Goal: Task Accomplishment & Management: Use online tool/utility

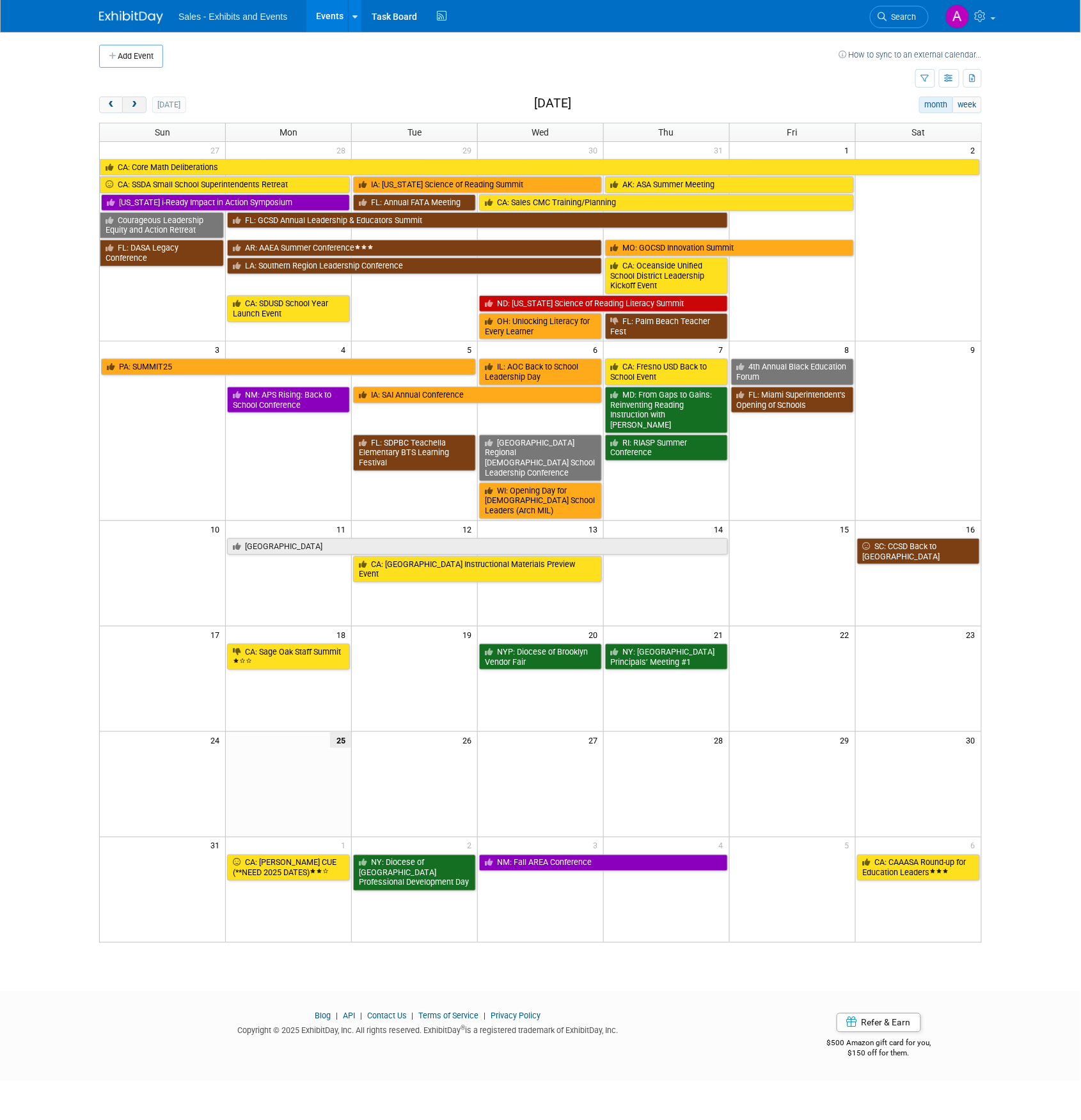
click at [132, 106] on span "next" at bounding box center [134, 105] width 10 height 8
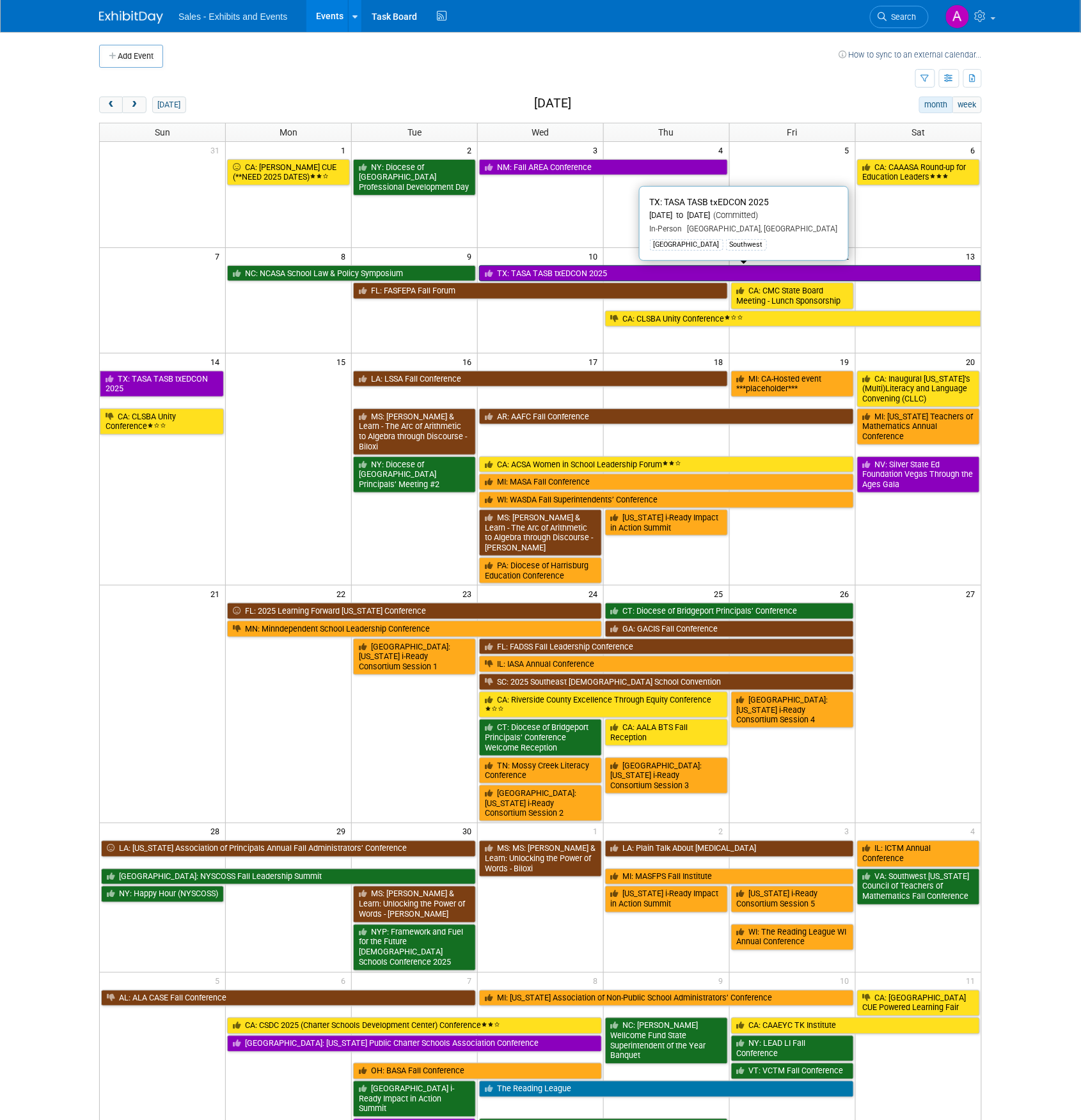
click at [628, 274] on link "TX: TASA TASB txEDCON 2025" at bounding box center [730, 273] width 502 height 16
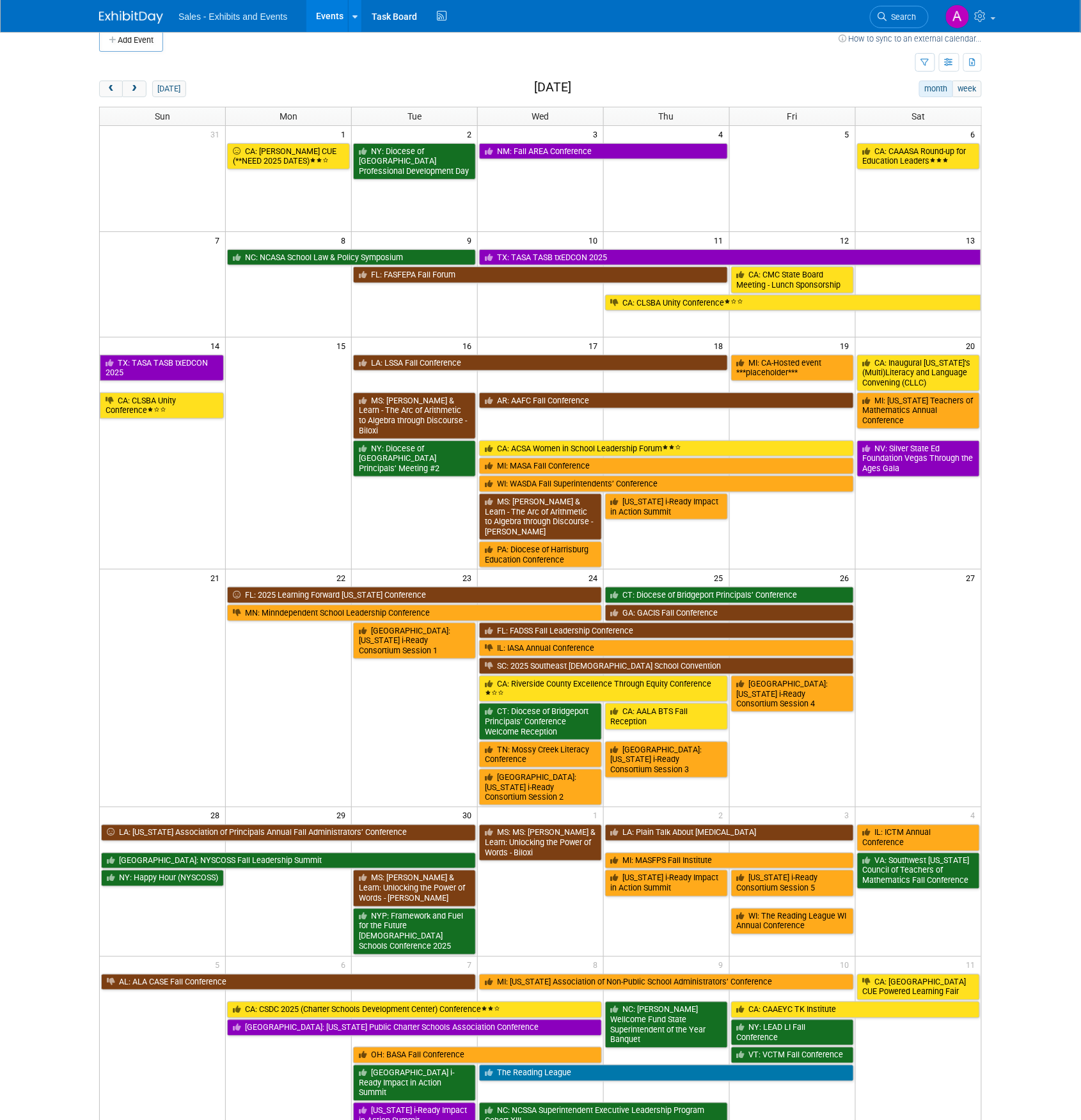
scroll to position [19, 0]
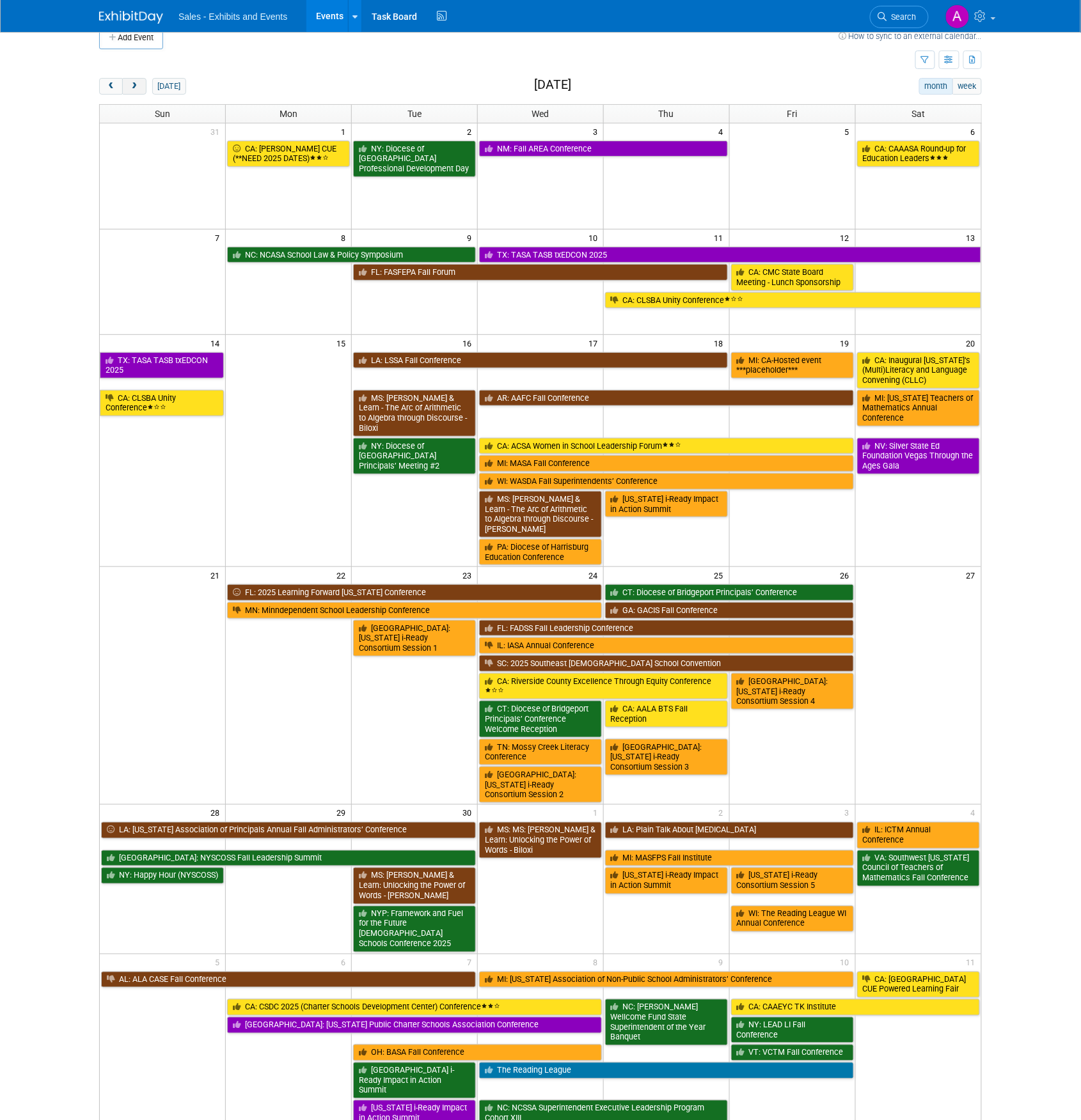
click at [141, 94] on button "next" at bounding box center [133, 86] width 24 height 16
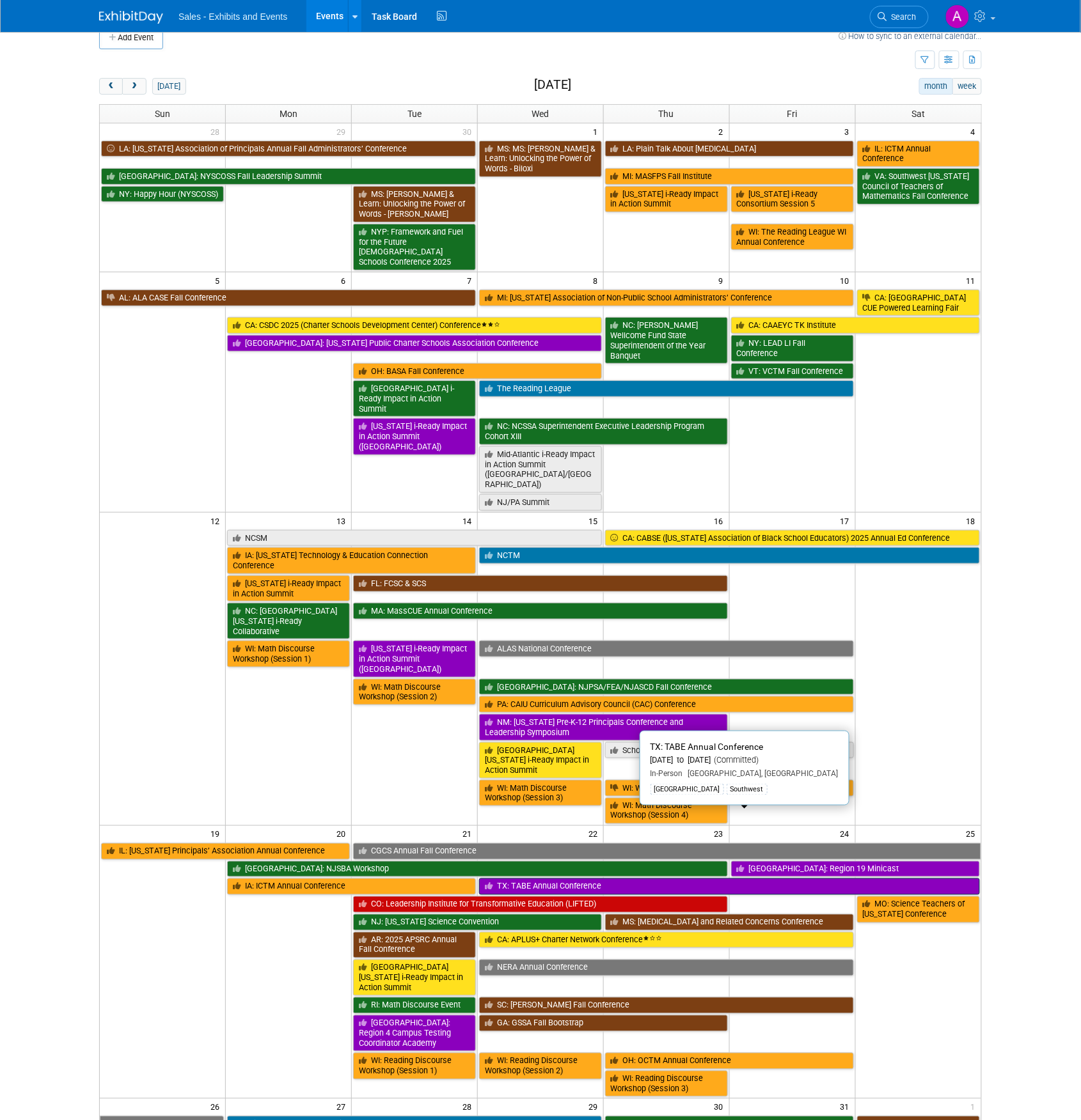
click at [813, 878] on link "TX: TABE Annual Conference" at bounding box center [730, 887] width 501 height 16
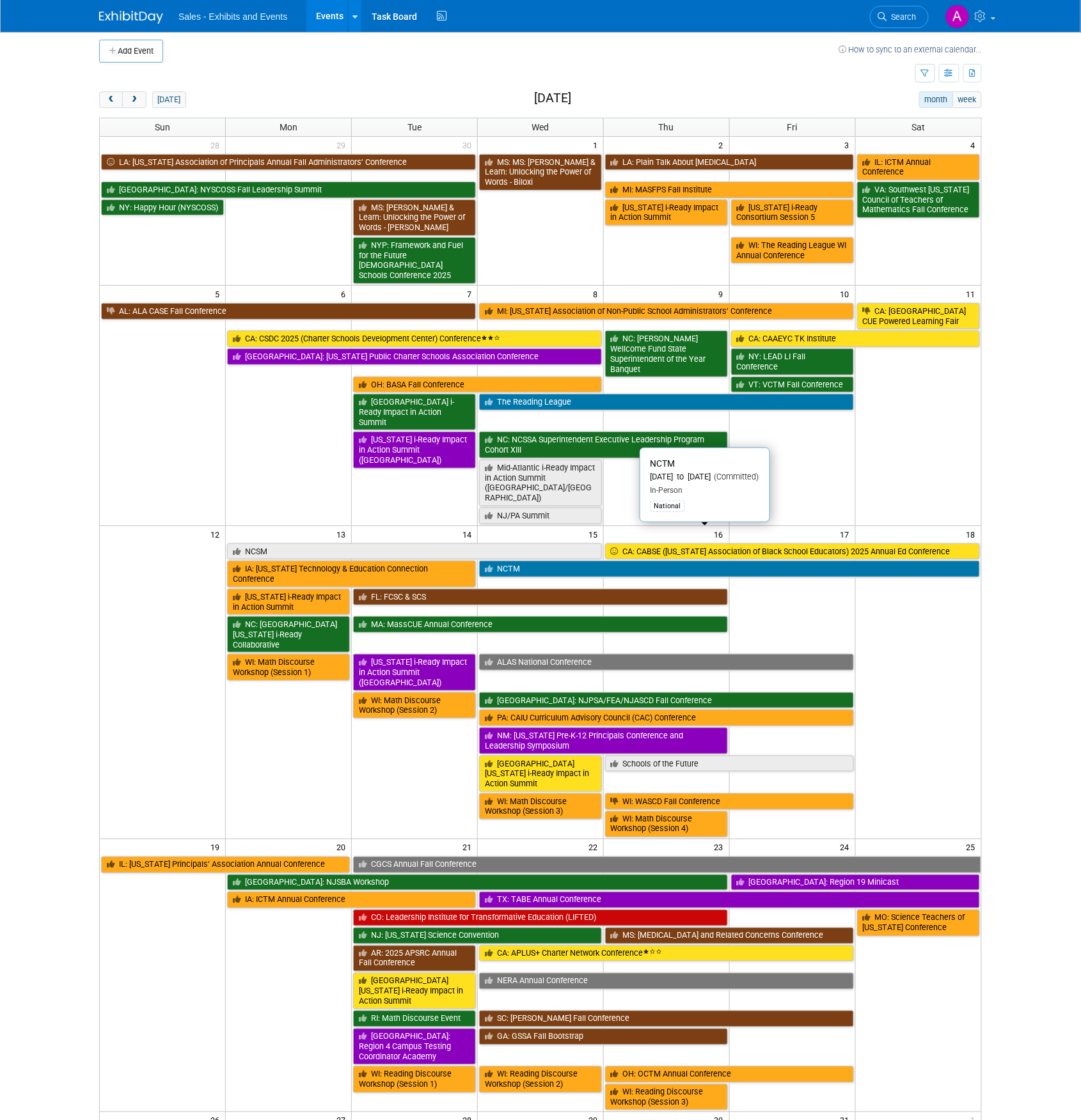
scroll to position [7, 0]
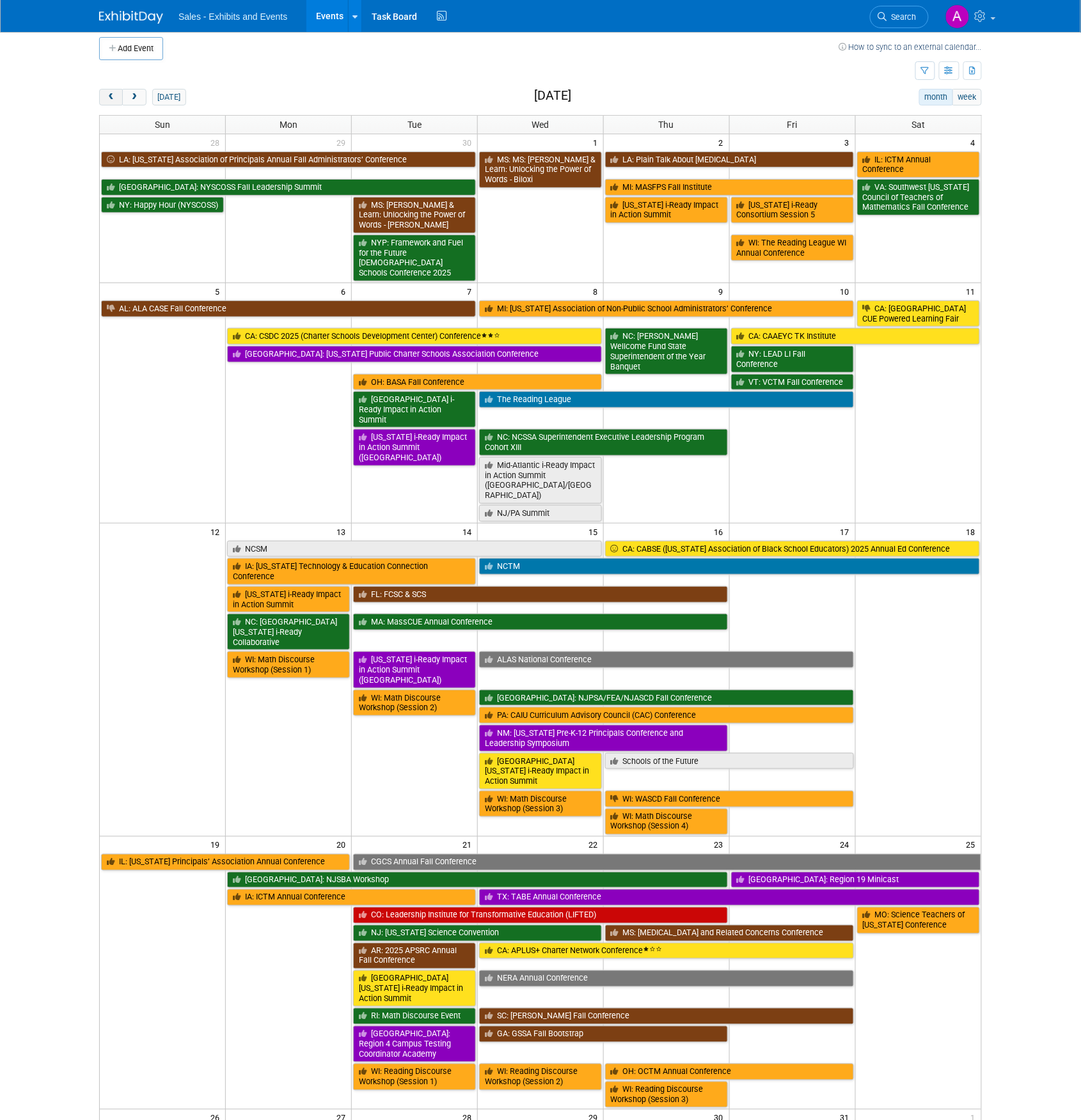
click at [115, 97] on span "prev" at bounding box center [111, 98] width 10 height 8
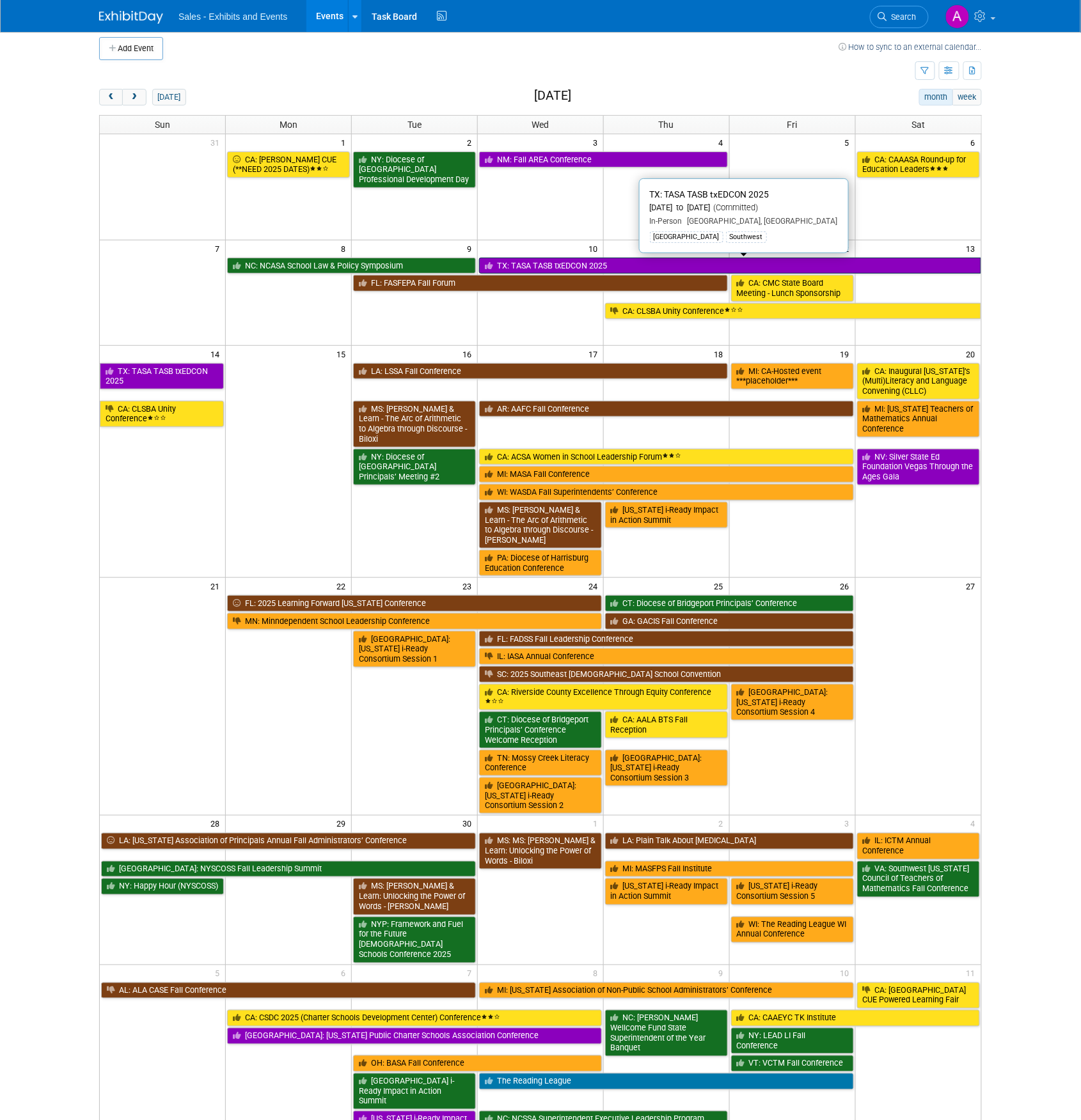
click at [665, 266] on link "TX: TASA TASB txEDCON 2025" at bounding box center [730, 266] width 502 height 16
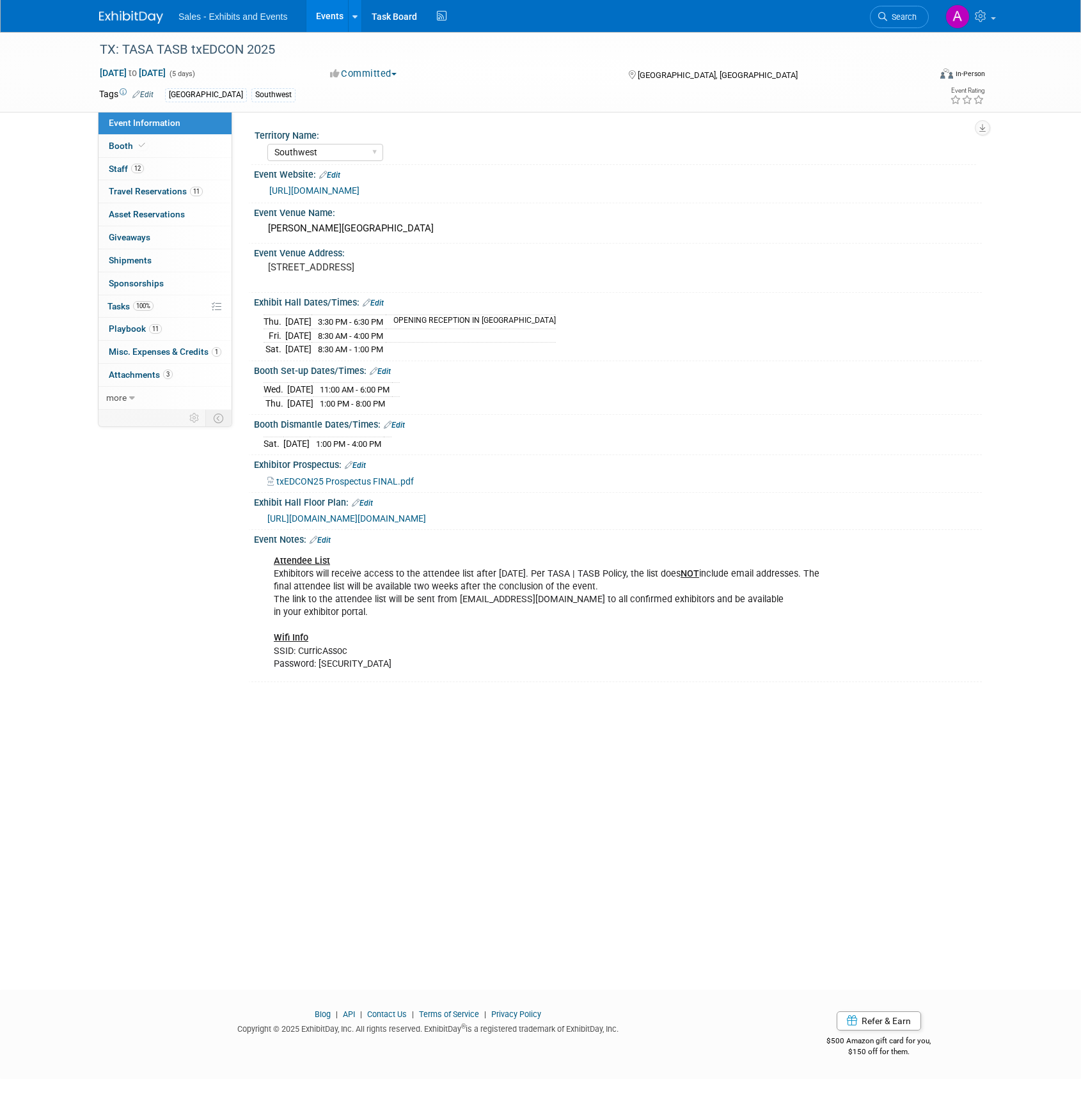
select select "Southwest"
click at [133, 329] on span "Playbook 11" at bounding box center [135, 329] width 53 height 11
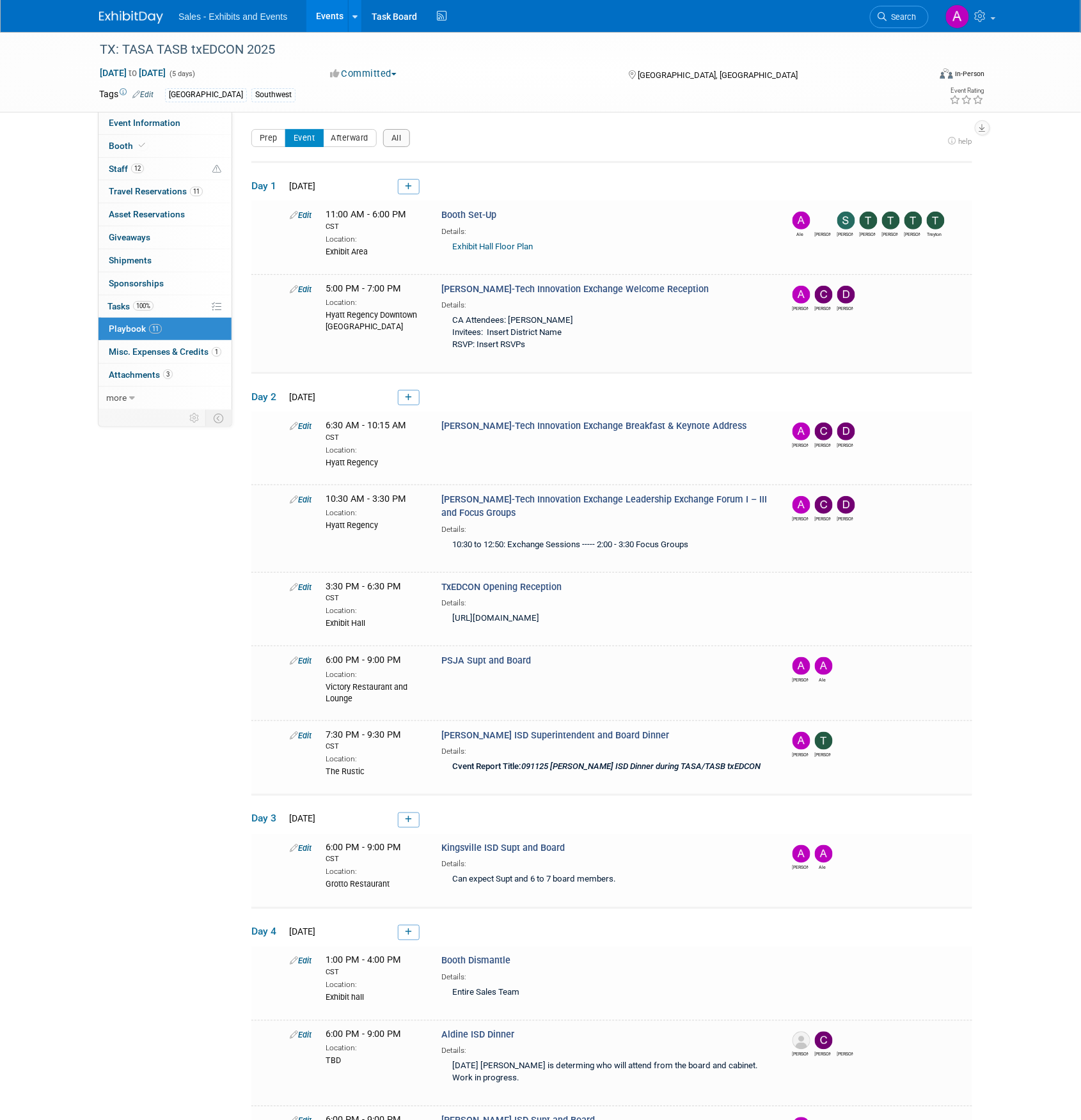
click at [224, 23] on ul "Sales - Exhibits and Events Events Add Event Bulk Upload Events Shareable Event…" at bounding box center [313, 15] width 271 height 32
click at [134, 11] on img at bounding box center [131, 17] width 64 height 13
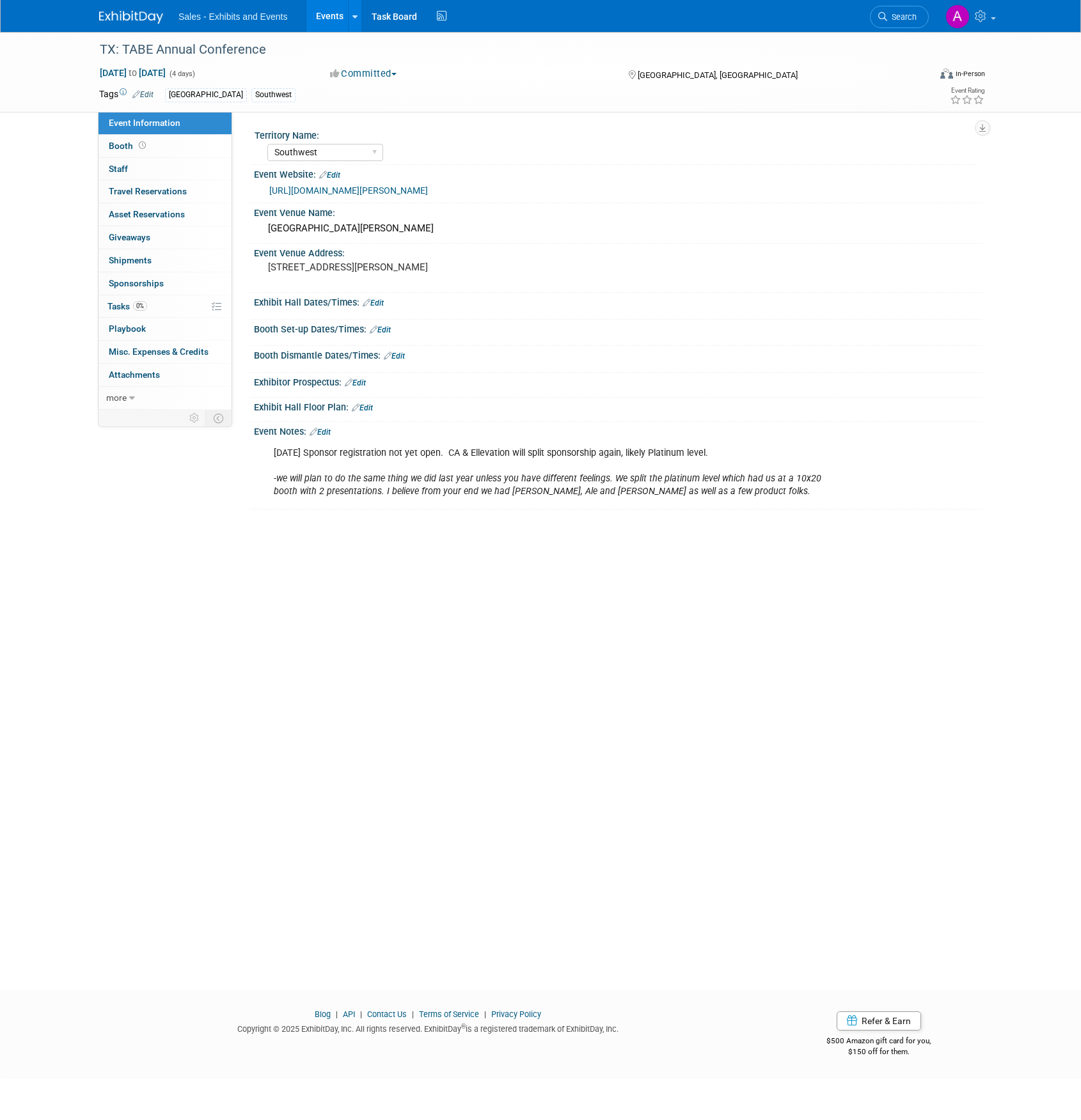
select select "Southwest"
click at [120, 165] on span "Staff 0" at bounding box center [119, 168] width 20 height 11
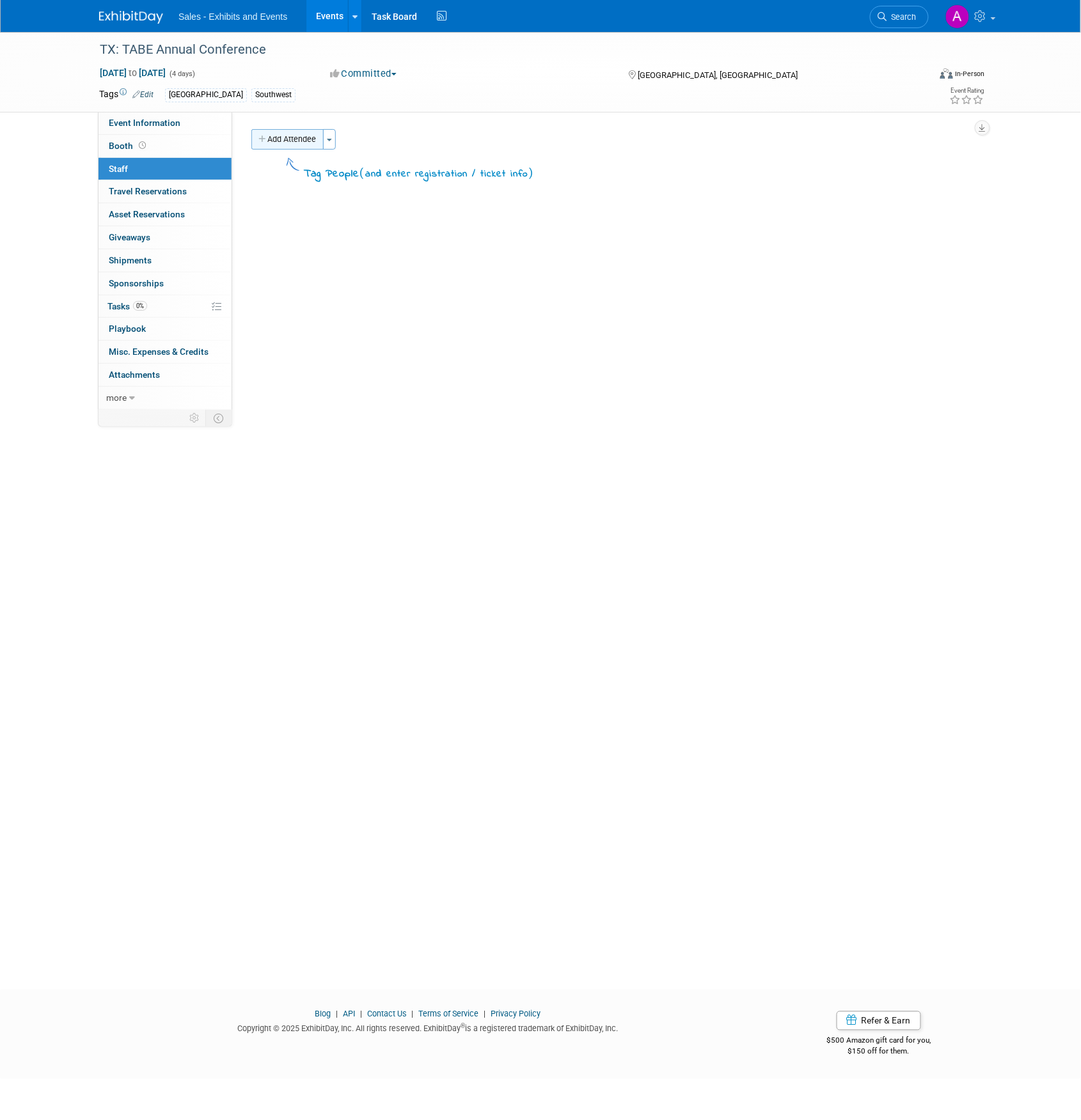
click at [303, 142] on button "Add Attendee" at bounding box center [287, 139] width 72 height 20
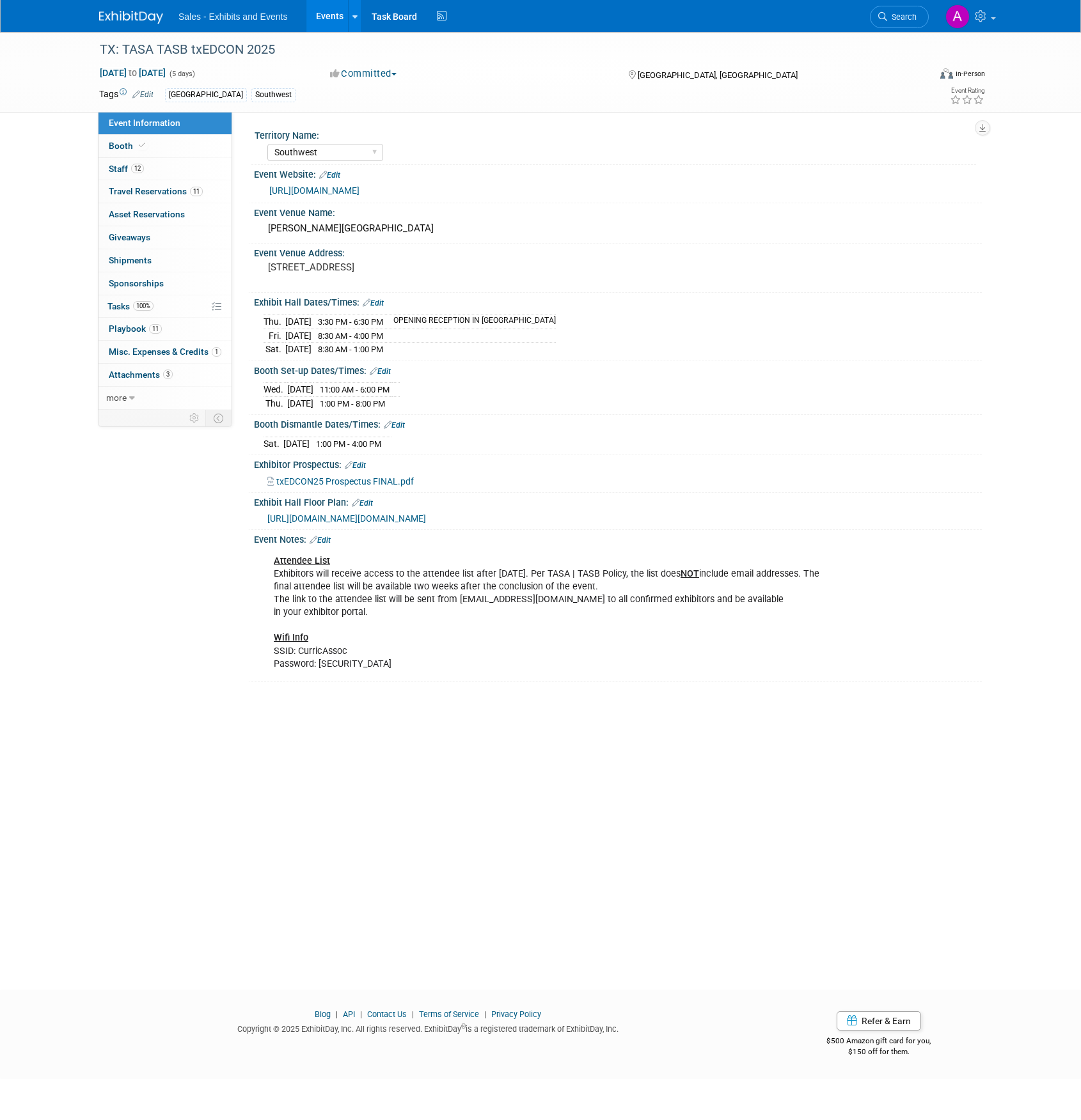
select select "Southwest"
click at [129, 329] on span "Playbook 11" at bounding box center [135, 329] width 53 height 11
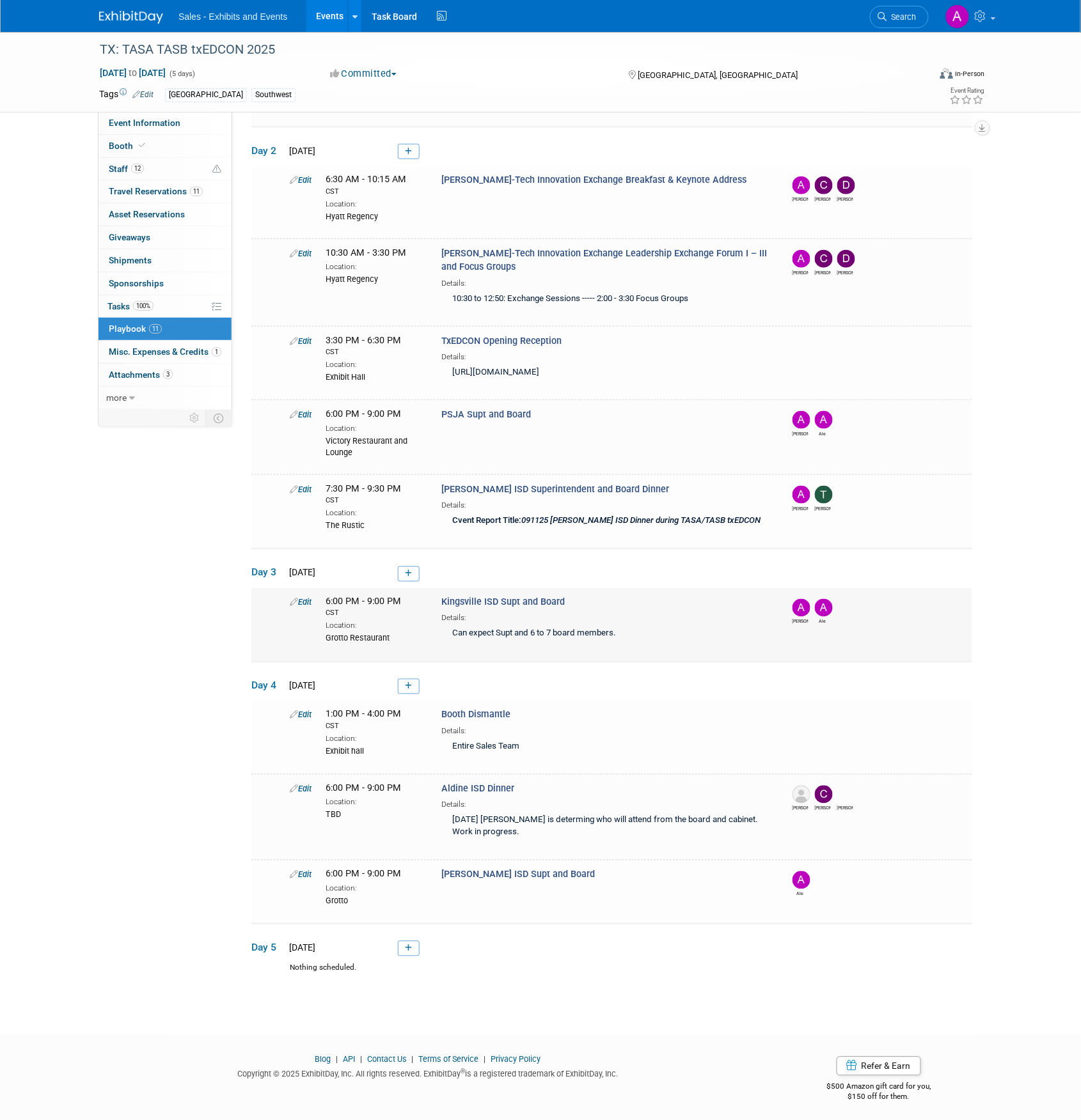
scroll to position [246, 0]
click at [299, 410] on link "Edit" at bounding box center [300, 414] width 22 height 10
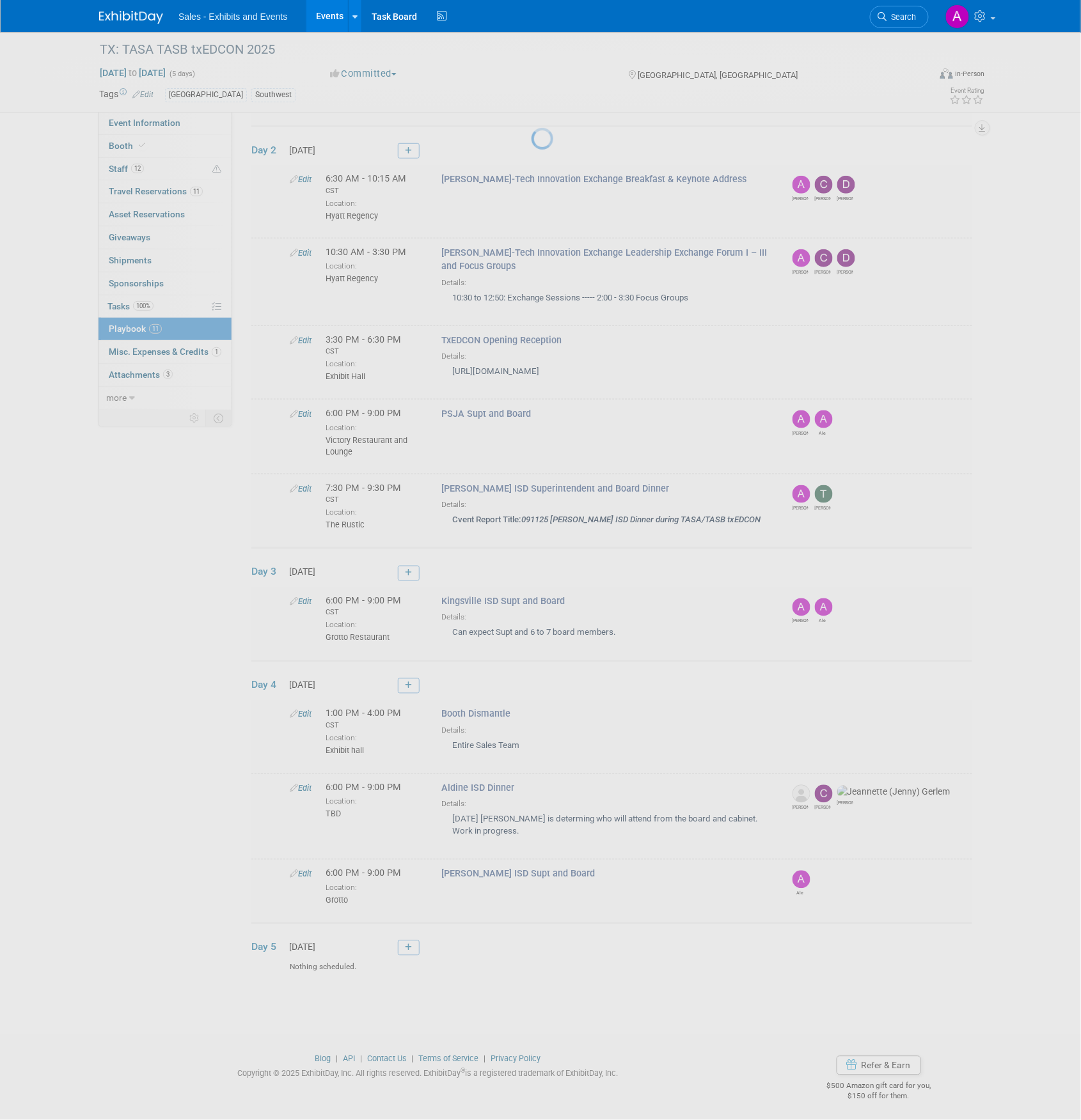
select select "0c9b4440-a9c5-4db4-99ce-693d14ac5c89"
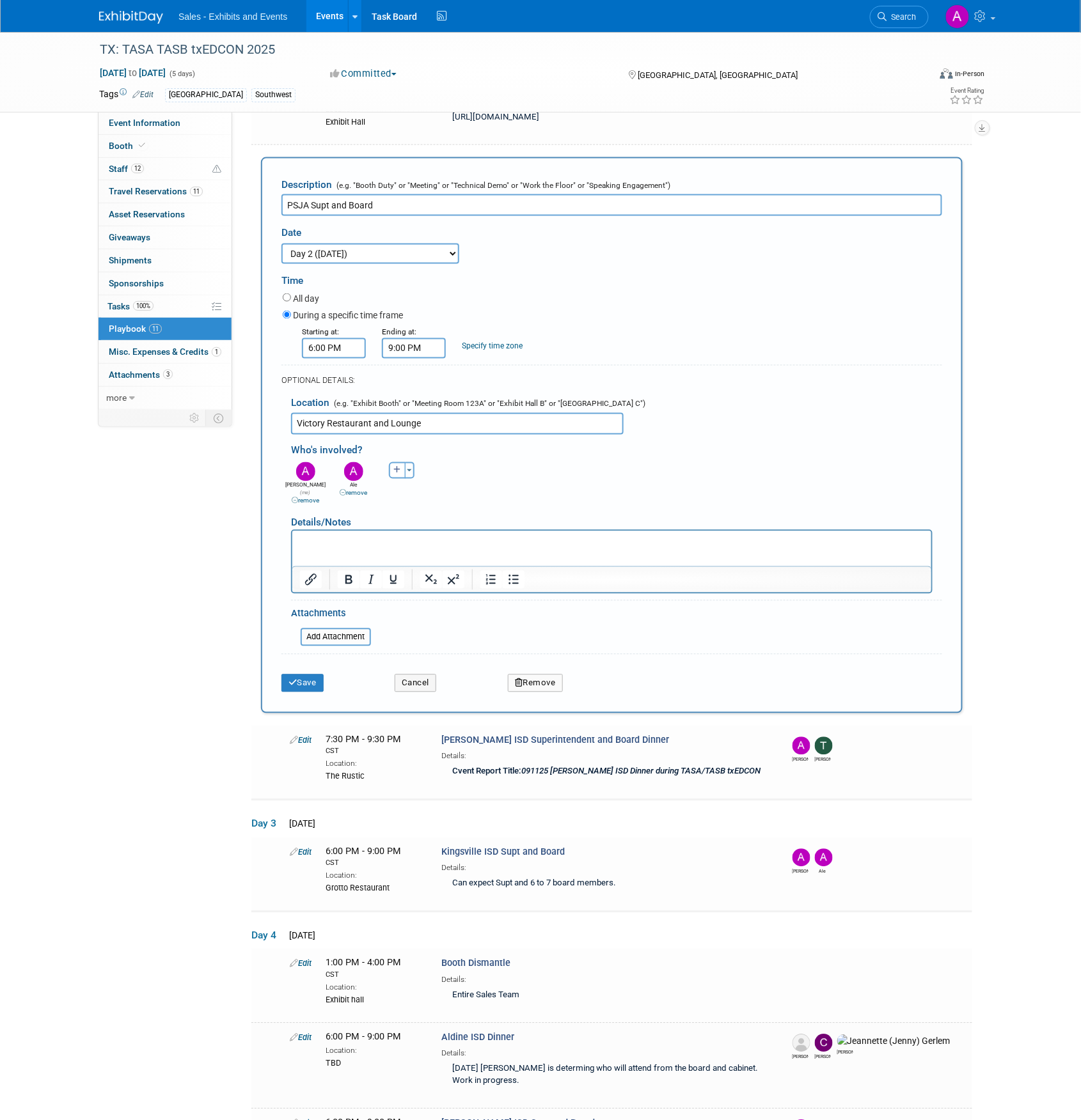
scroll to position [0, 0]
click at [305, 498] on link "remove" at bounding box center [305, 501] width 28 height 7
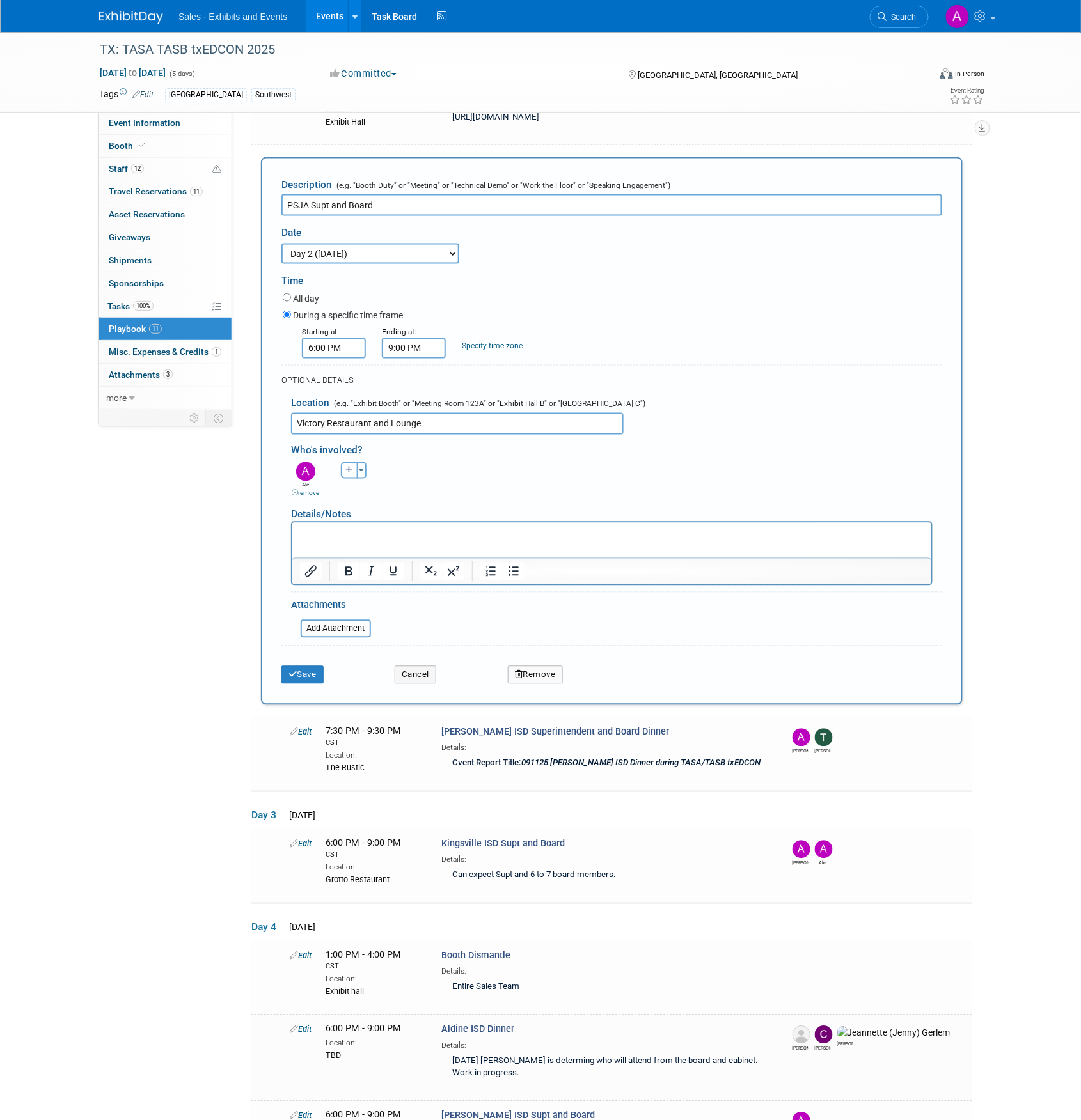
click at [347, 467] on icon "button" at bounding box center [348, 470] width 7 height 7
select select
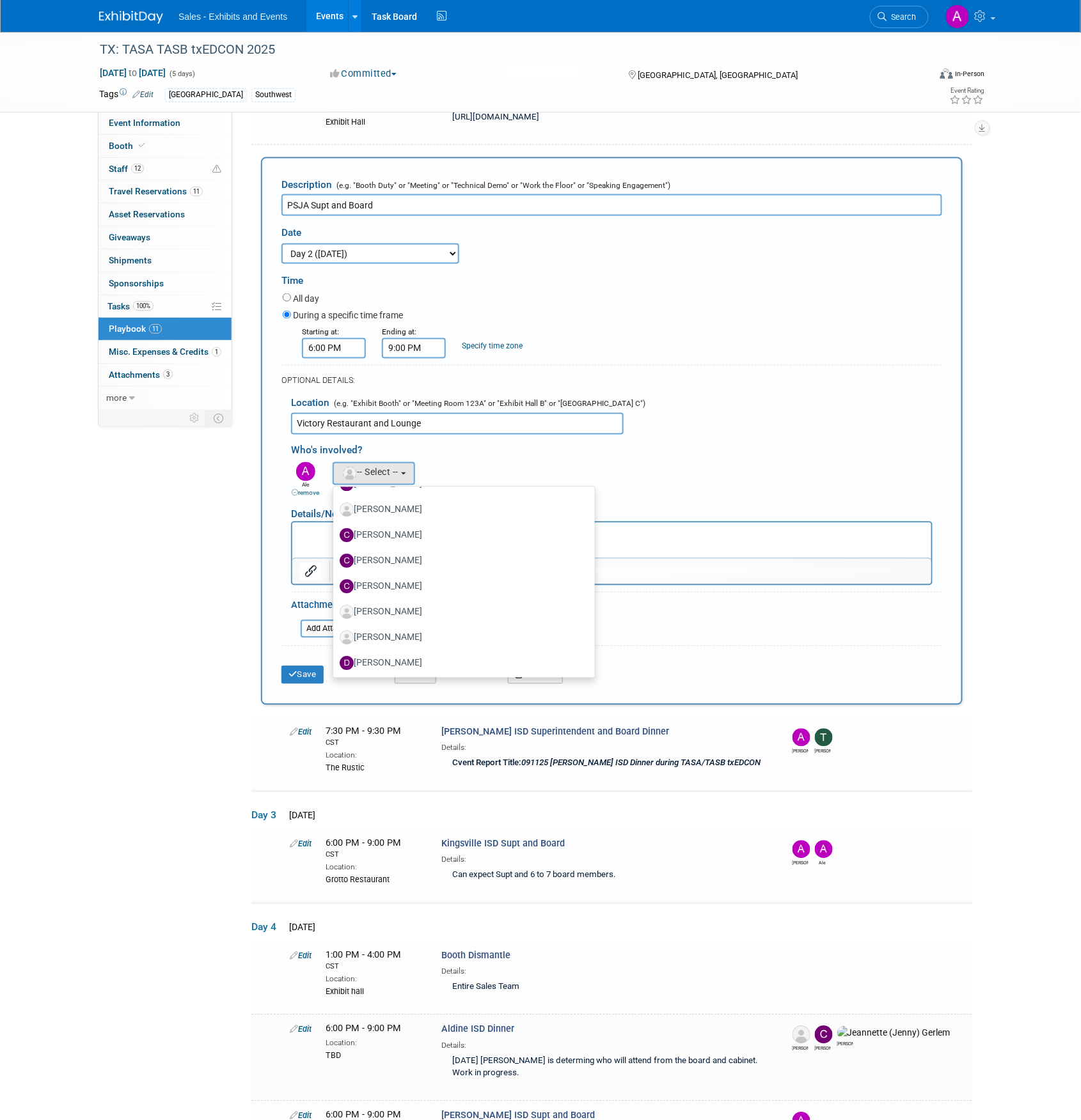
scroll to position [1420, 0]
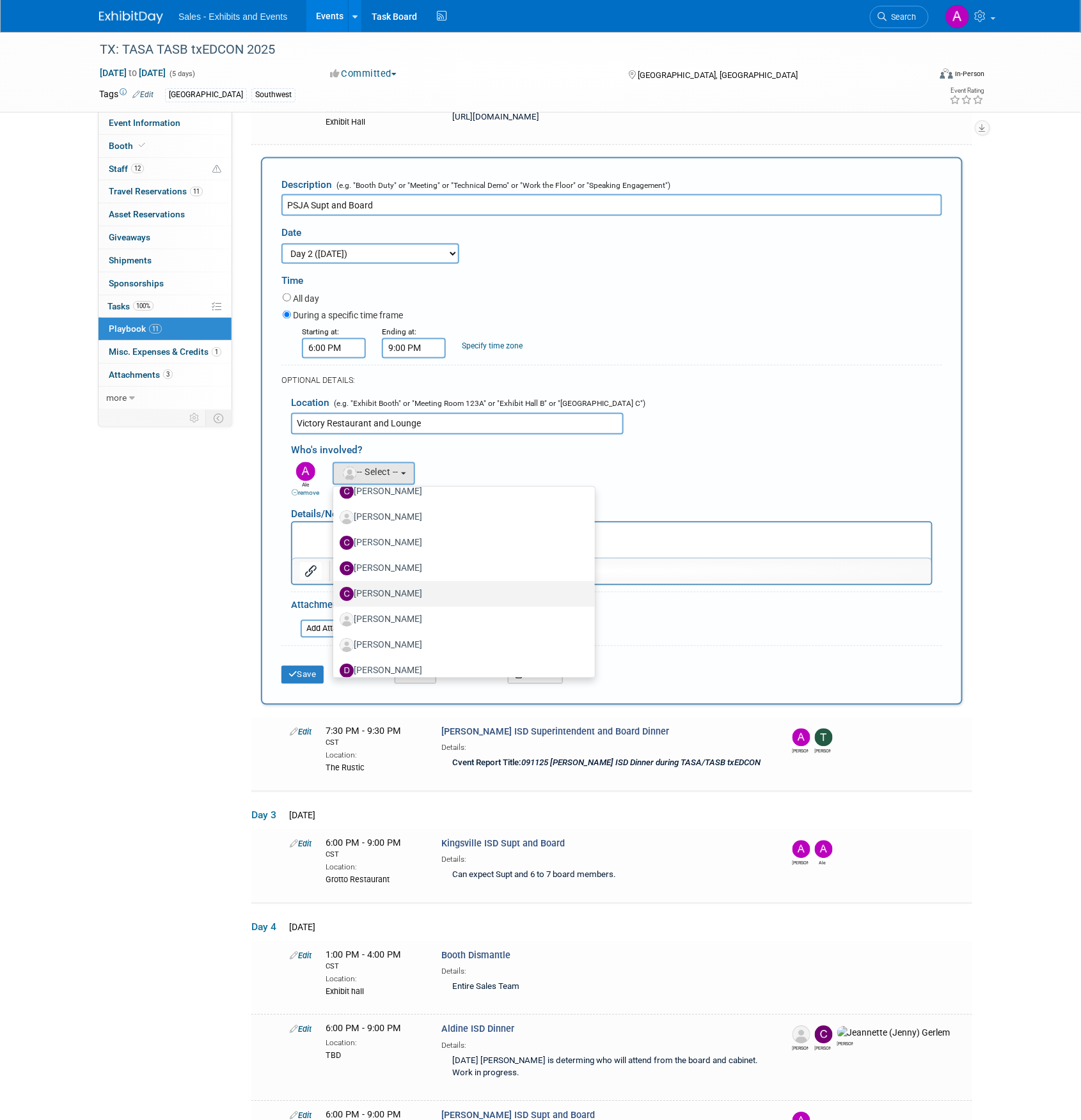
click at [427, 587] on label "[PERSON_NAME]" at bounding box center [460, 594] width 242 height 20
click at [335, 589] on input "[PERSON_NAME]" at bounding box center [331, 593] width 8 height 8
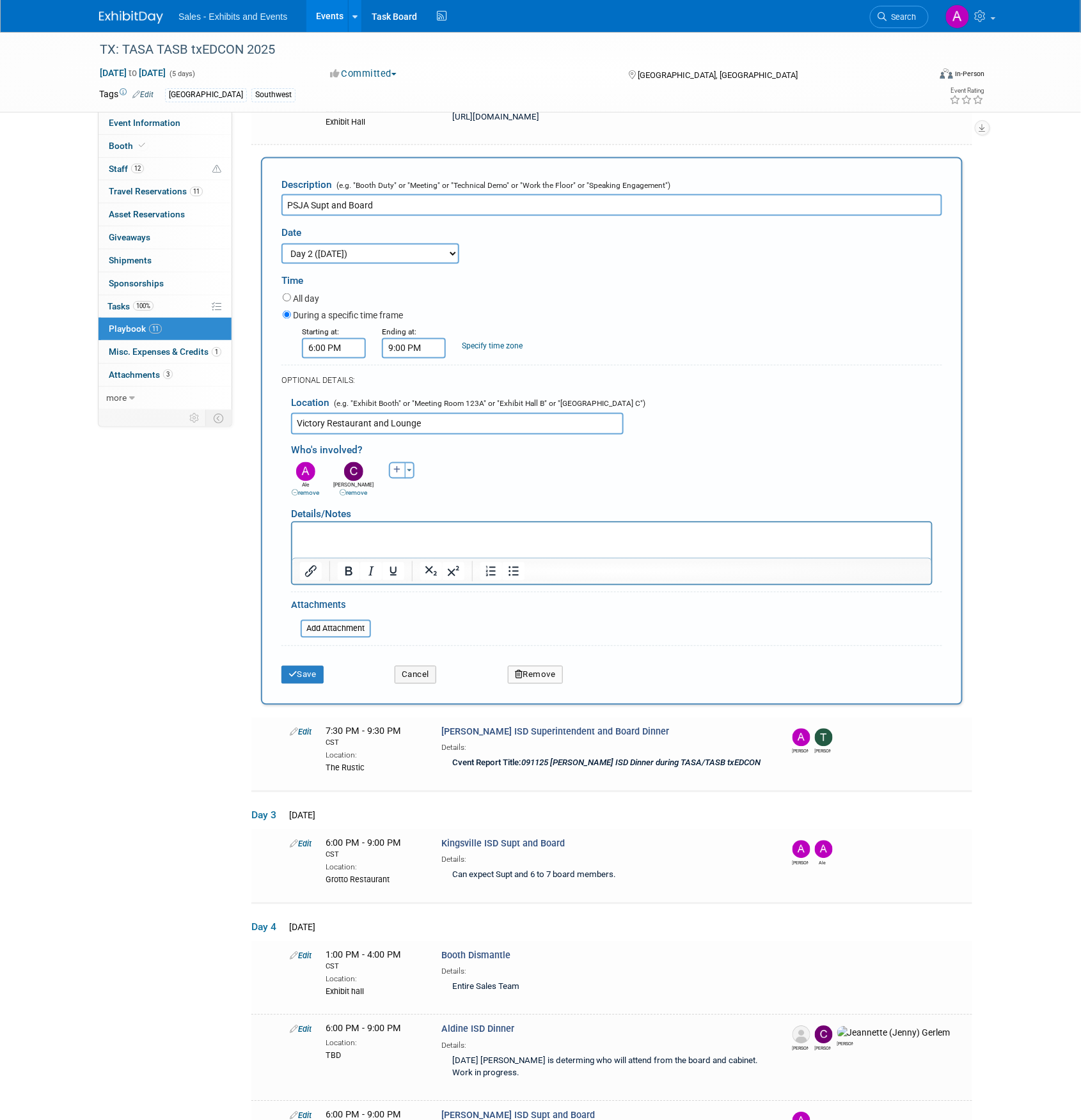
click at [291, 679] on div "Save Cancel Remove" at bounding box center [612, 671] width 660 height 39
click at [296, 671] on icon "submit" at bounding box center [293, 675] width 9 height 8
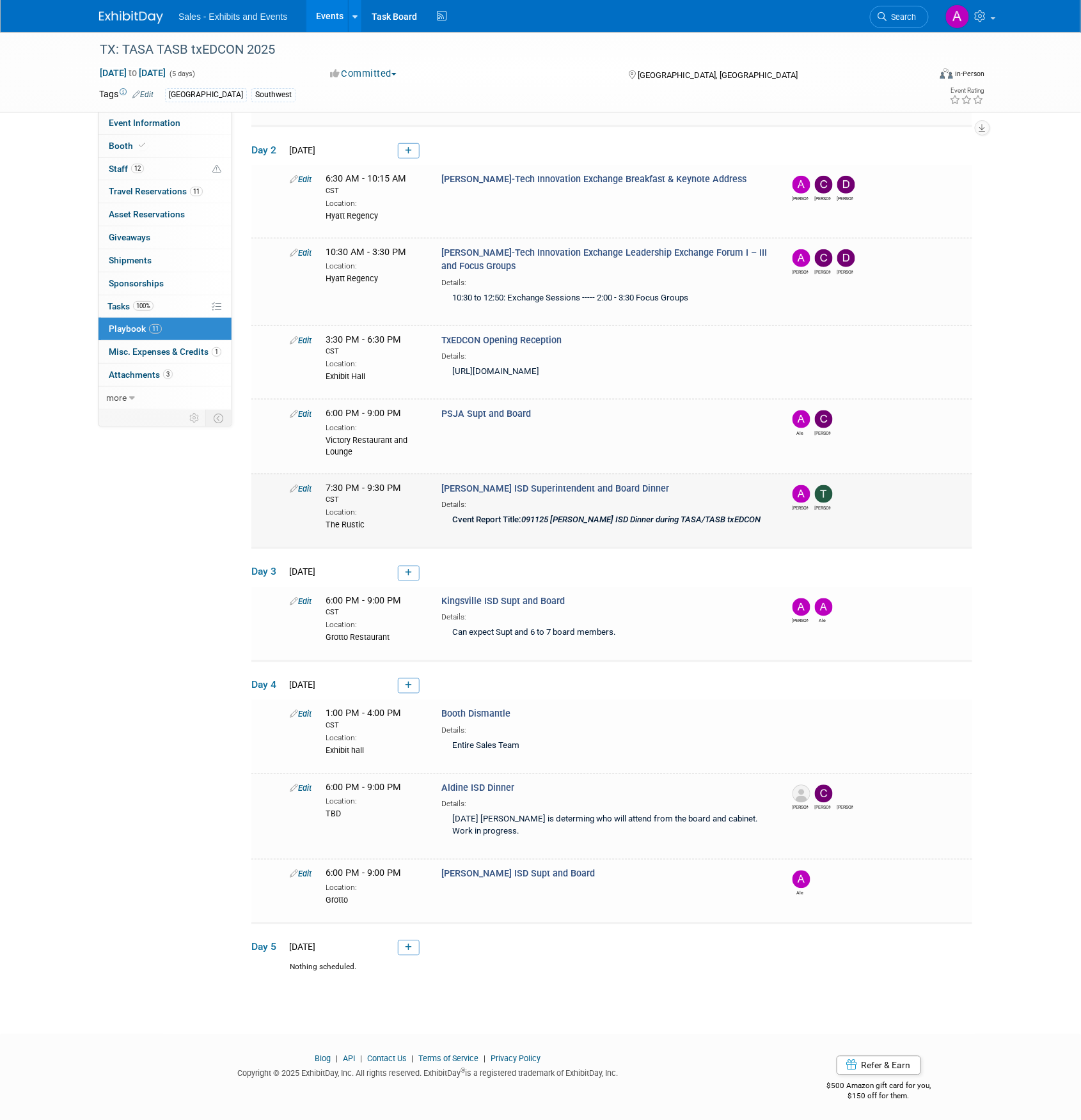
scroll to position [0, 0]
